Goal: Information Seeking & Learning: Learn about a topic

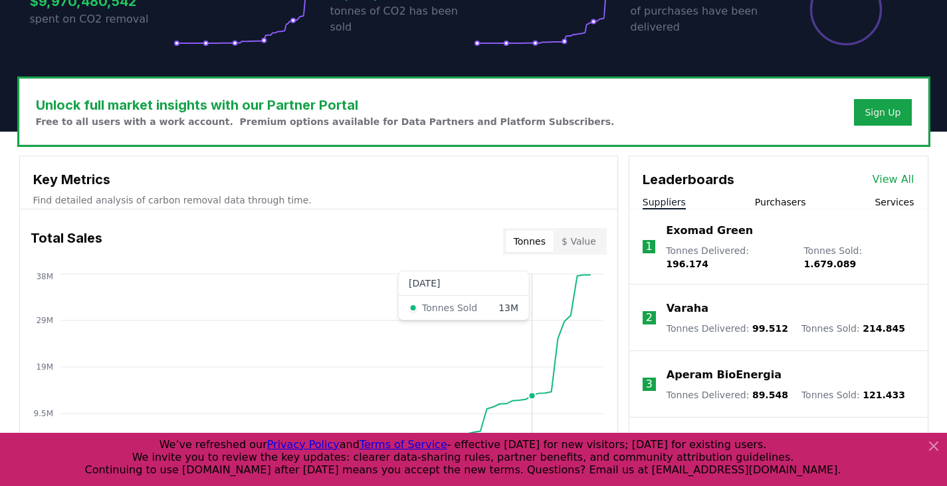
scroll to position [399, 0]
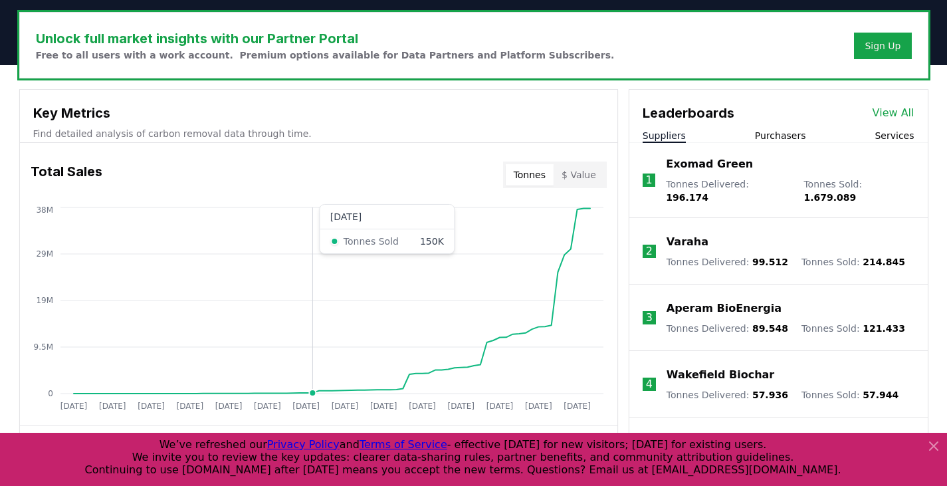
drag, startPoint x: 416, startPoint y: 302, endPoint x: 475, endPoint y: 311, distance: 59.7
click at [475, 311] on icon "Jan 2019 Jul 2019 Jan 2020 Jul 2020 Jan 2021 Jul 2021 Jan 2022 Jul 2022 Jan 202…" at bounding box center [313, 310] width 587 height 213
click at [379, 296] on icon "Jan 2019 Jul 2019 Jan 2020 Jul 2020 Jan 2021 Jul 2021 Jan 2022 Jul 2022 Jan 202…" at bounding box center [313, 310] width 587 height 213
click at [575, 167] on button "$ Value" at bounding box center [578, 174] width 50 height 21
click at [549, 172] on button "Tonnes" at bounding box center [530, 174] width 48 height 21
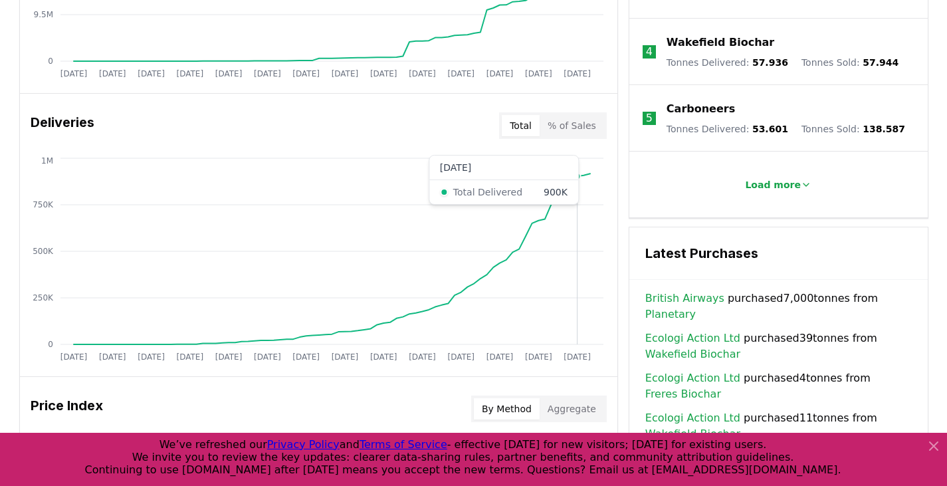
scroll to position [797, 0]
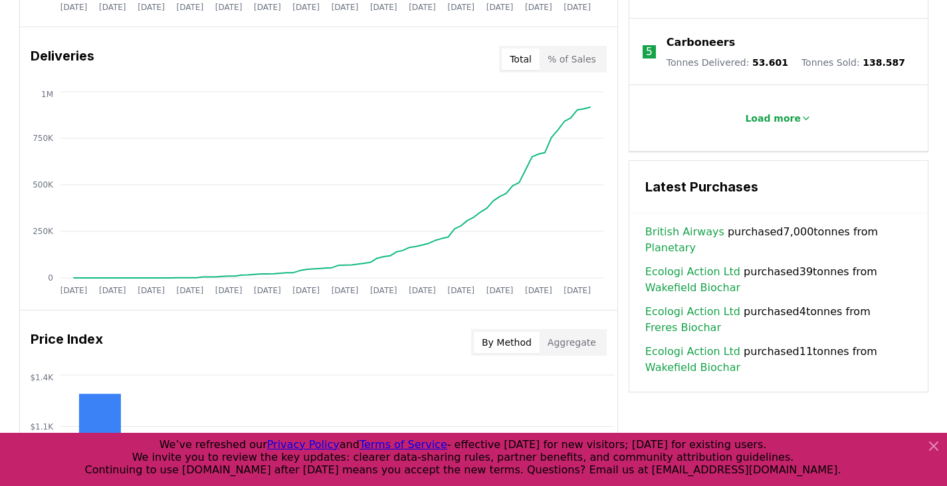
click at [858, 225] on span "British Airways purchased 7,000 tonnes from Planetary" at bounding box center [778, 240] width 266 height 32
click at [696, 240] on link "Planetary" at bounding box center [670, 248] width 50 height 16
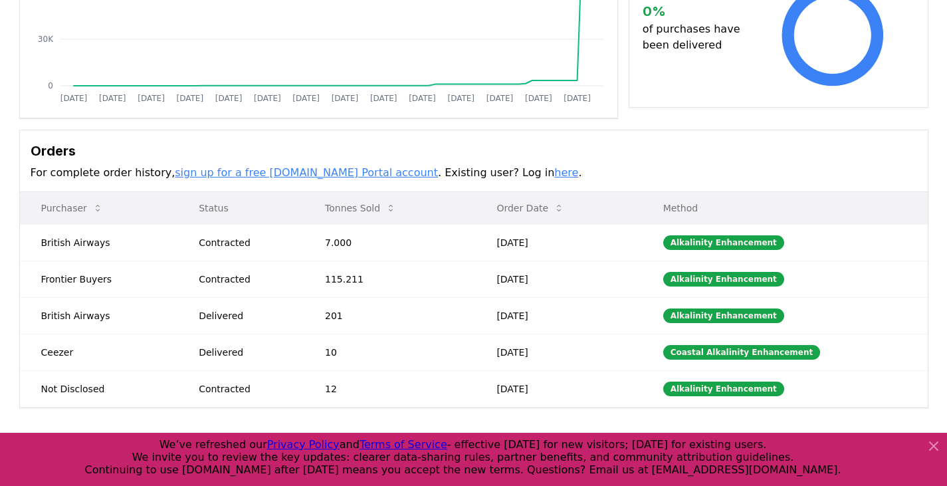
scroll to position [332, 0]
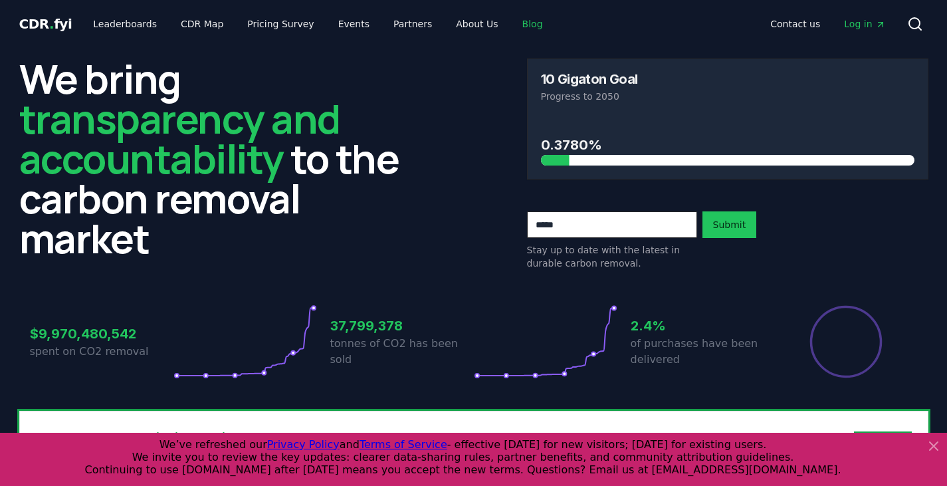
click at [512, 27] on link "Blog" at bounding box center [532, 24] width 42 height 24
click at [511, 27] on link "Blog" at bounding box center [532, 24] width 42 height 24
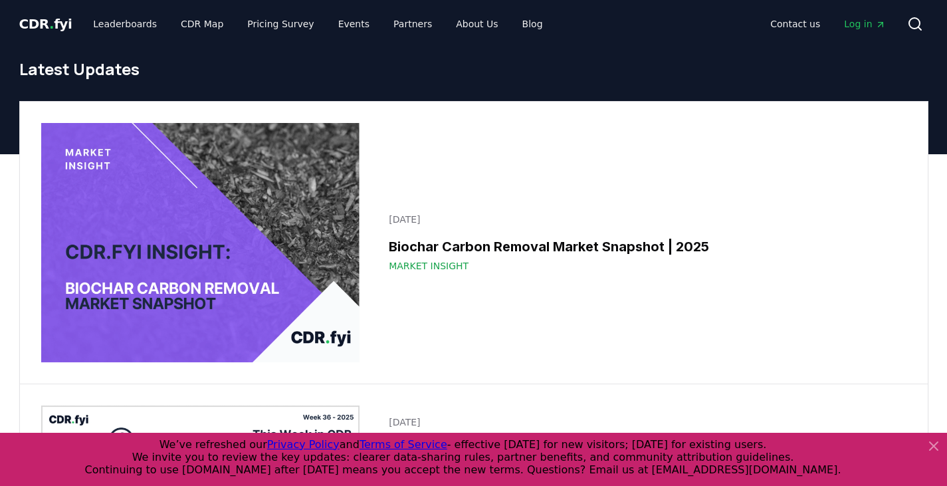
click at [679, 185] on div "[DATE] Biochar Carbon Removal Market Snapshot | 2025 Market Insight" at bounding box center [473, 243] width 907 height 282
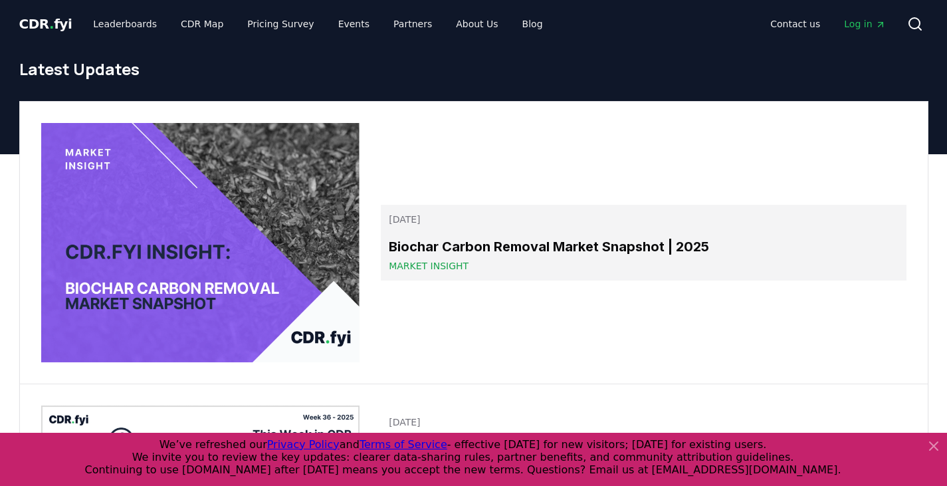
click at [641, 234] on link "September 09, 2025 Biochar Carbon Removal Market Snapshot | 2025 Market Insight" at bounding box center [643, 243] width 525 height 76
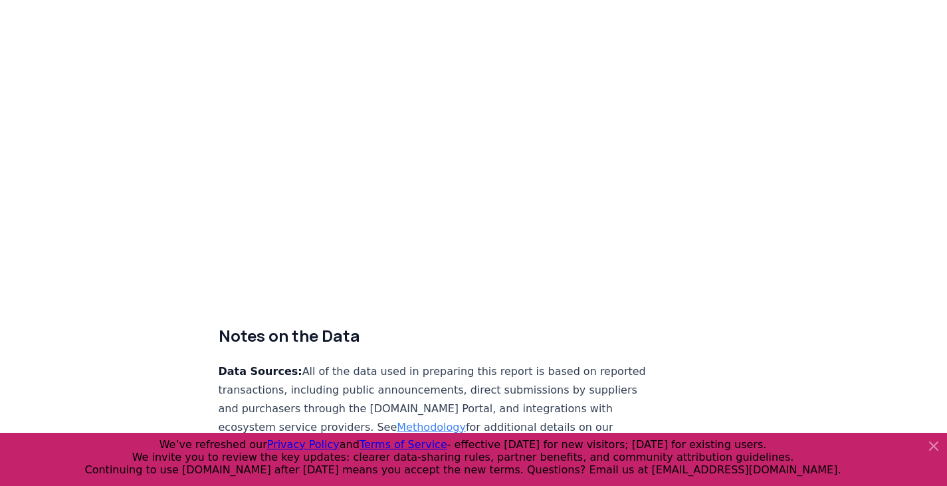
scroll to position [8104, 0]
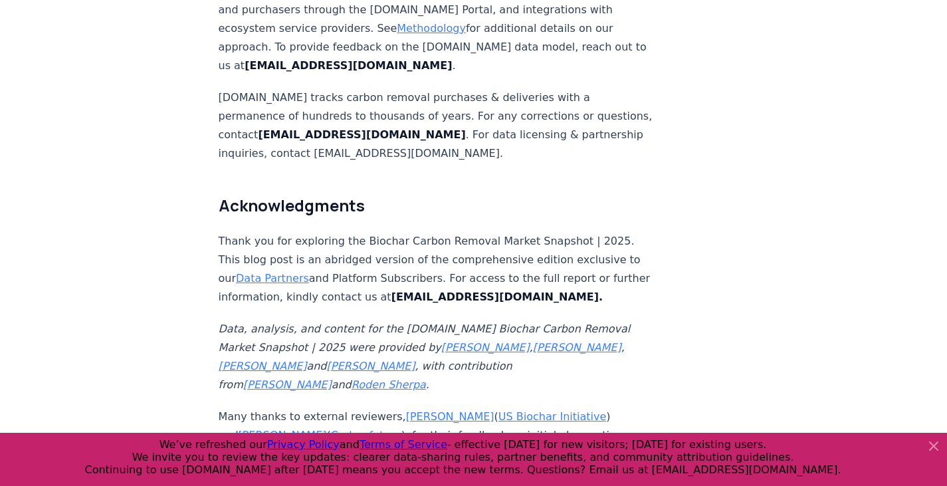
click at [930, 439] on icon at bounding box center [933, 446] width 16 height 16
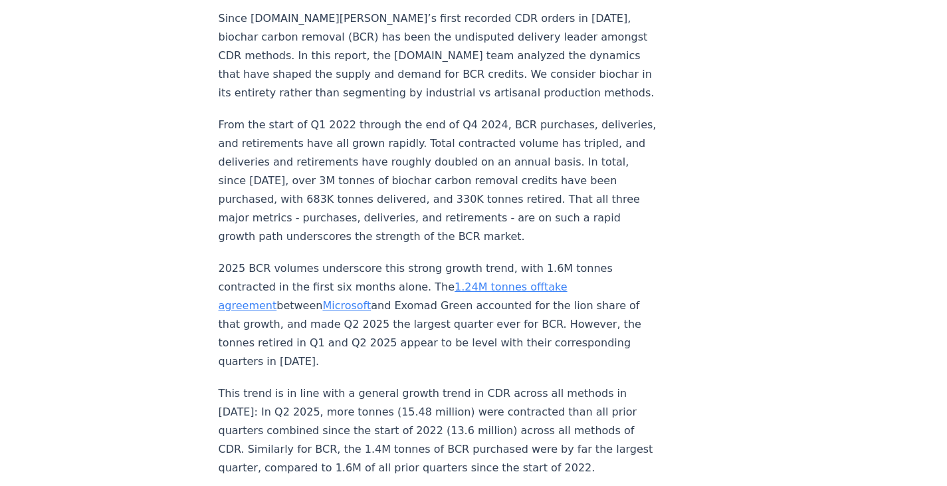
scroll to position [0, 0]
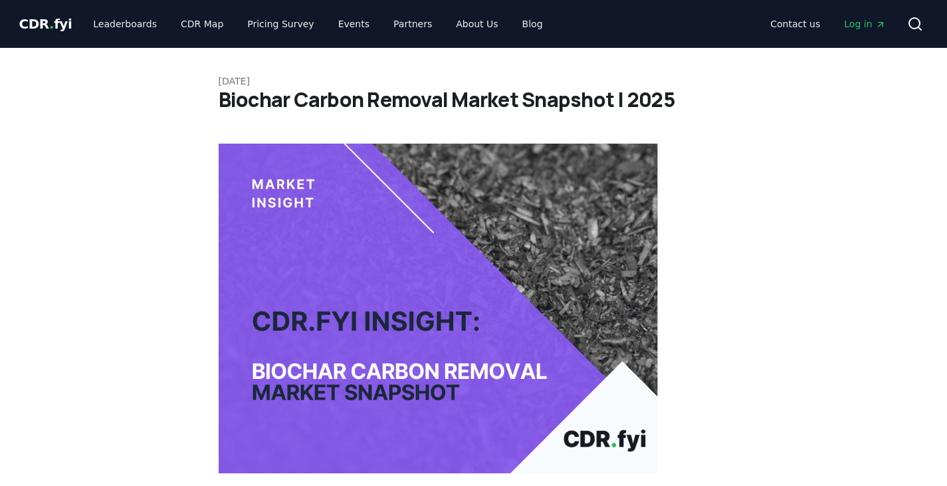
click at [879, 28] on icon "Main" at bounding box center [880, 24] width 11 height 11
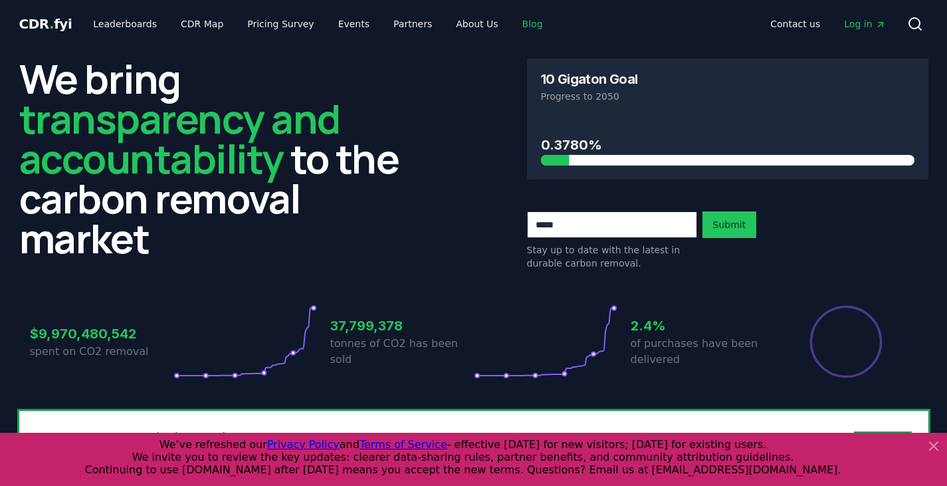
click at [511, 25] on link "Blog" at bounding box center [532, 24] width 42 height 24
click at [511, 20] on link "Blog" at bounding box center [532, 24] width 42 height 24
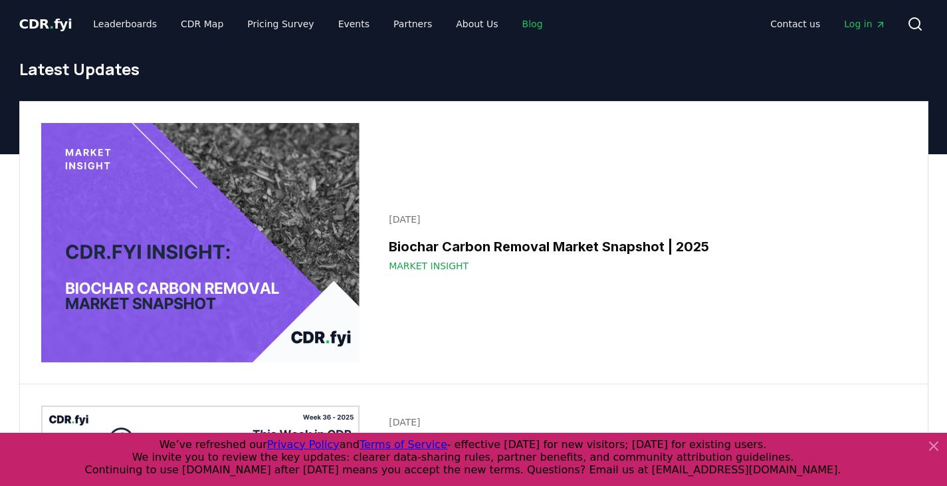
scroll to position [133, 0]
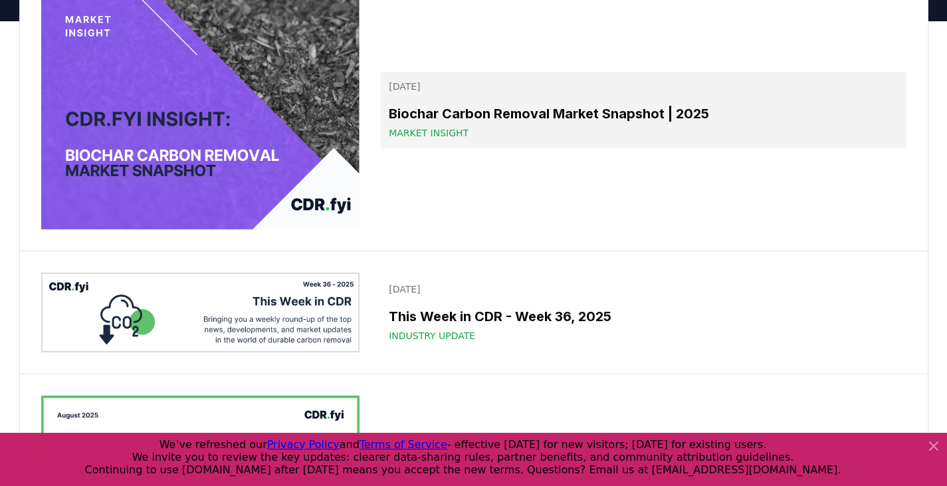
click at [428, 112] on h3 "Biochar Carbon Removal Market Snapshot | 2025" at bounding box center [643, 114] width 509 height 20
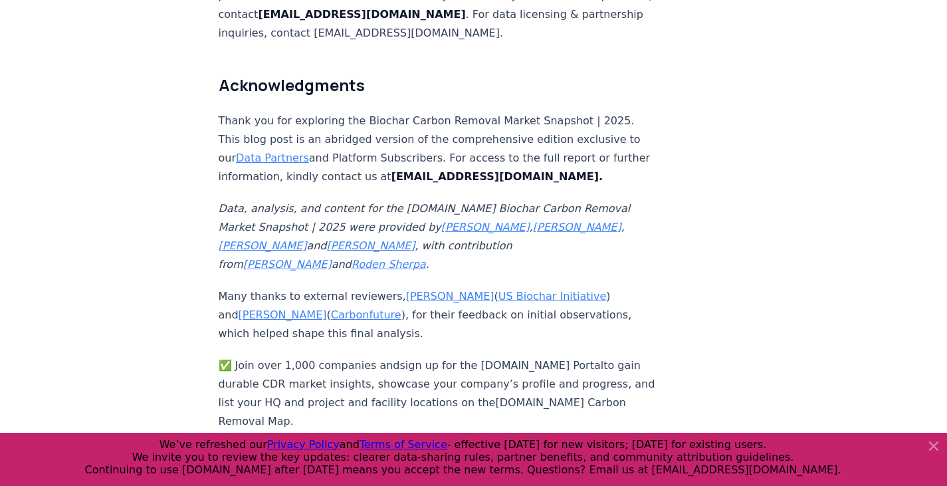
scroll to position [8092, 0]
